Goal: Task Accomplishment & Management: Find specific page/section

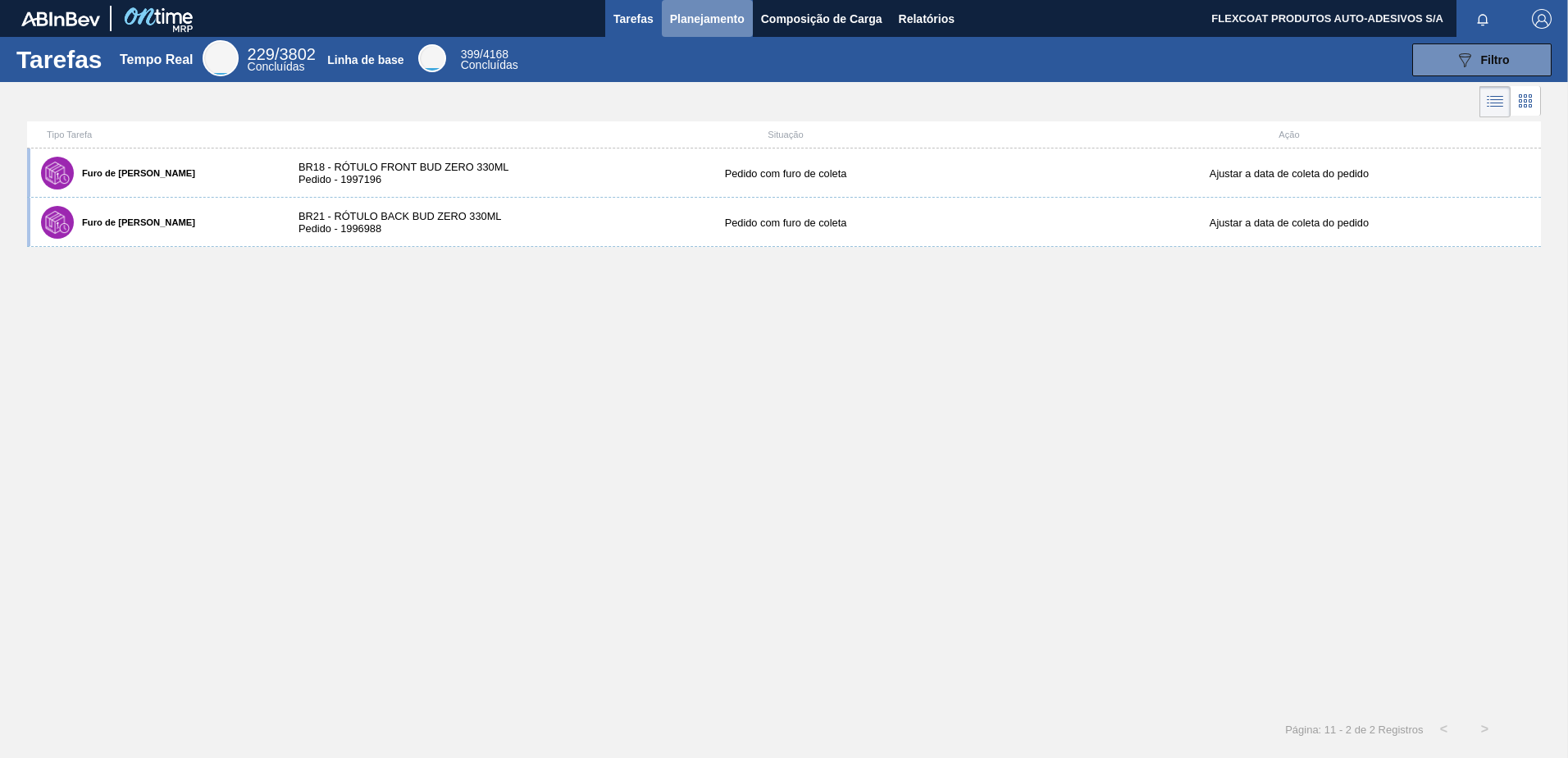
click at [689, 18] on span "Planejamento" at bounding box center [707, 19] width 75 height 19
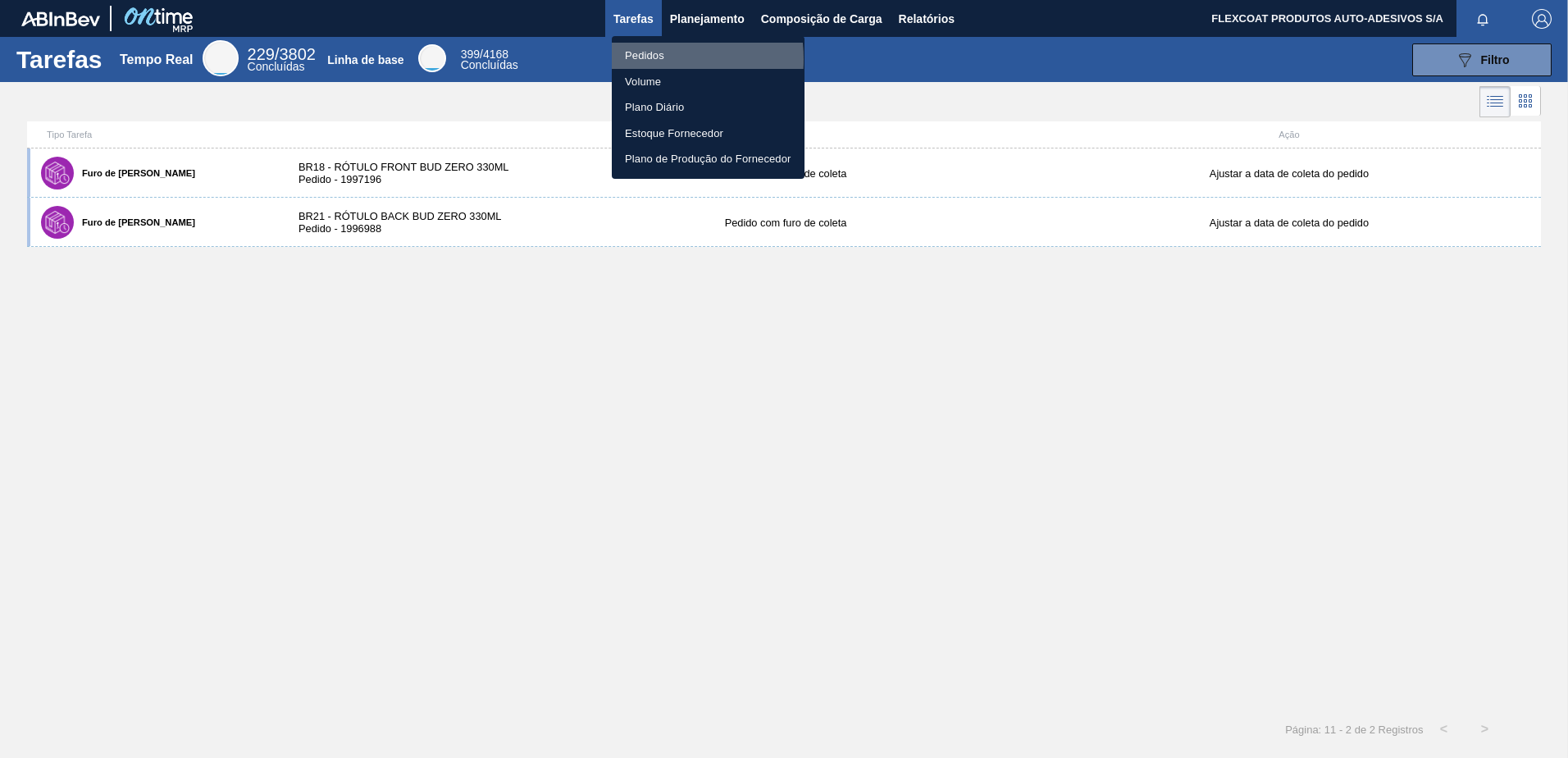
click at [648, 59] on li "Pedidos" at bounding box center [707, 56] width 193 height 26
